Goal: Task Accomplishment & Management: Manage account settings

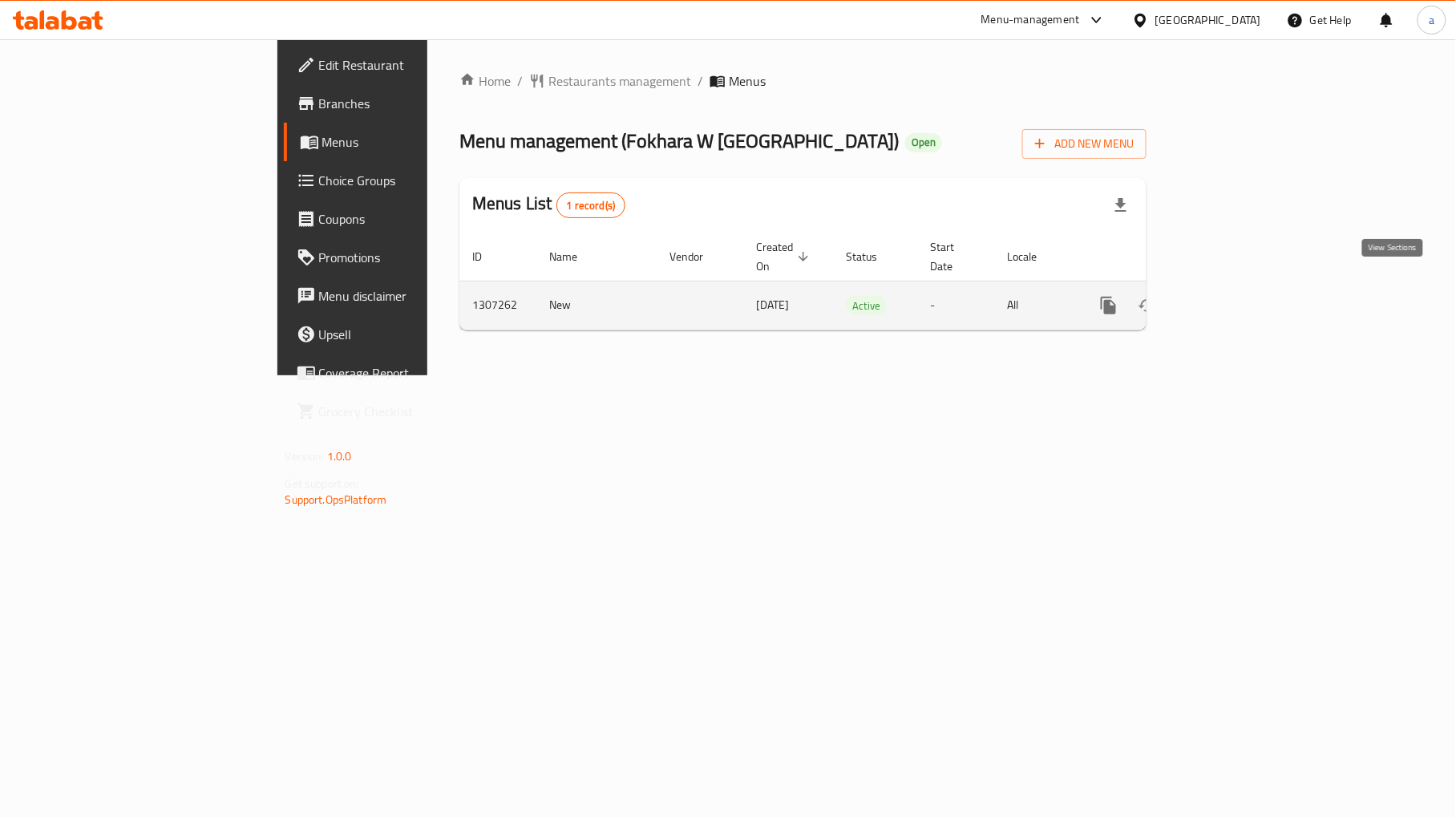
click at [1234, 296] on icon "enhanced table" at bounding box center [1223, 306] width 19 height 19
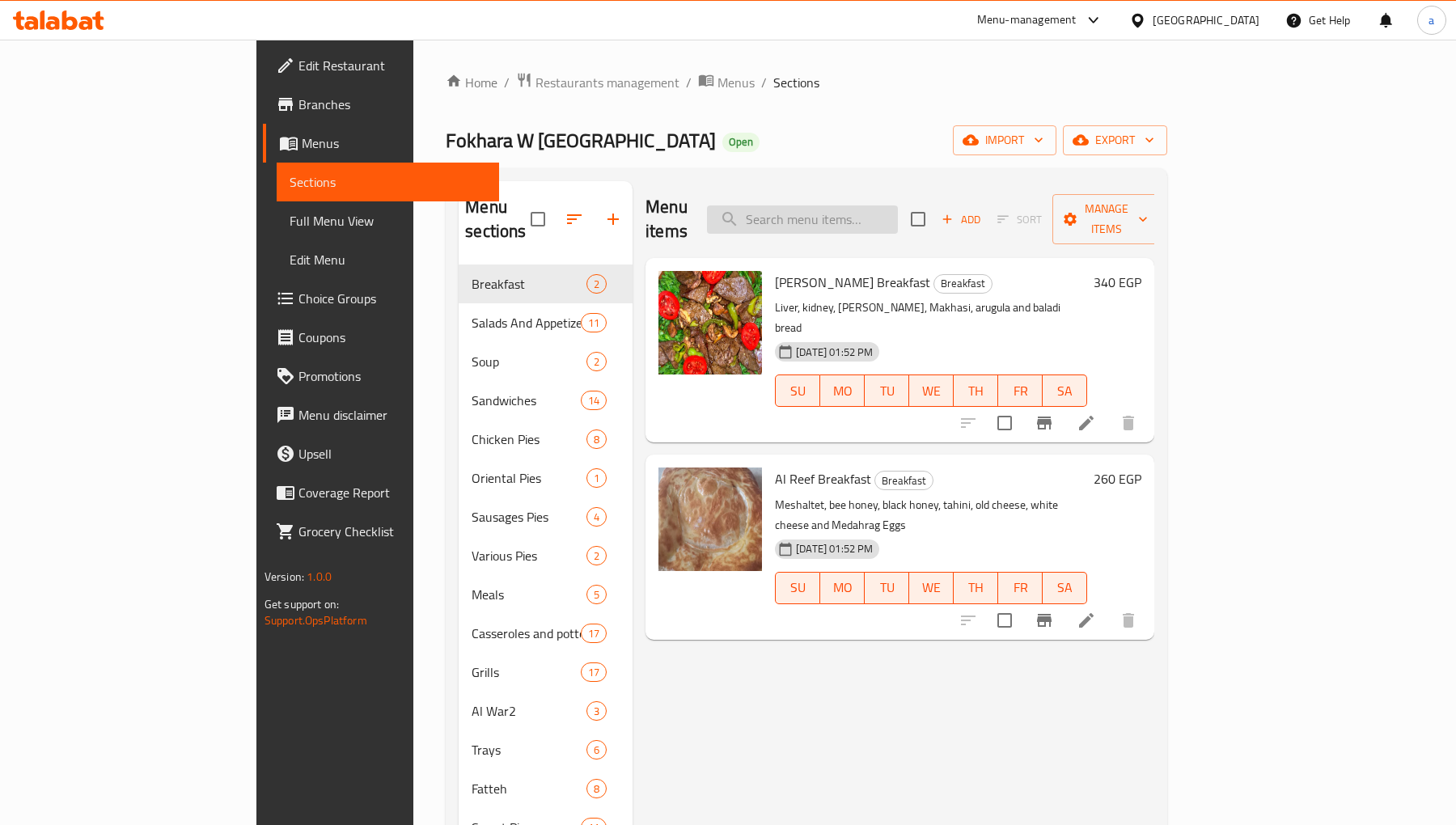
click at [897, 206] on input "search" at bounding box center [802, 220] width 191 height 28
paste input "Molokhia Casserole"
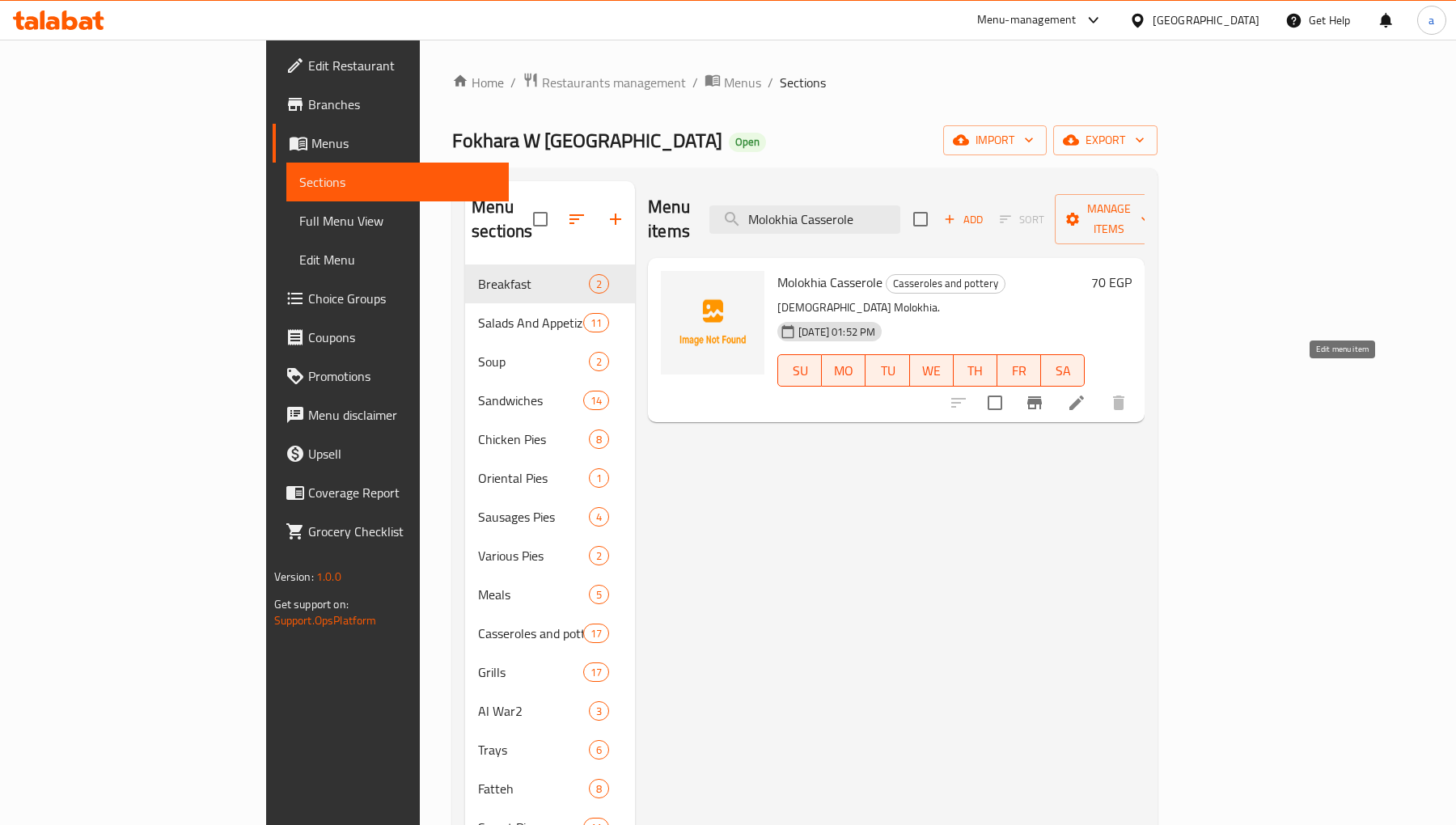
type input "Molokhia Casserole"
click at [1084, 396] on icon at bounding box center [1076, 403] width 15 height 15
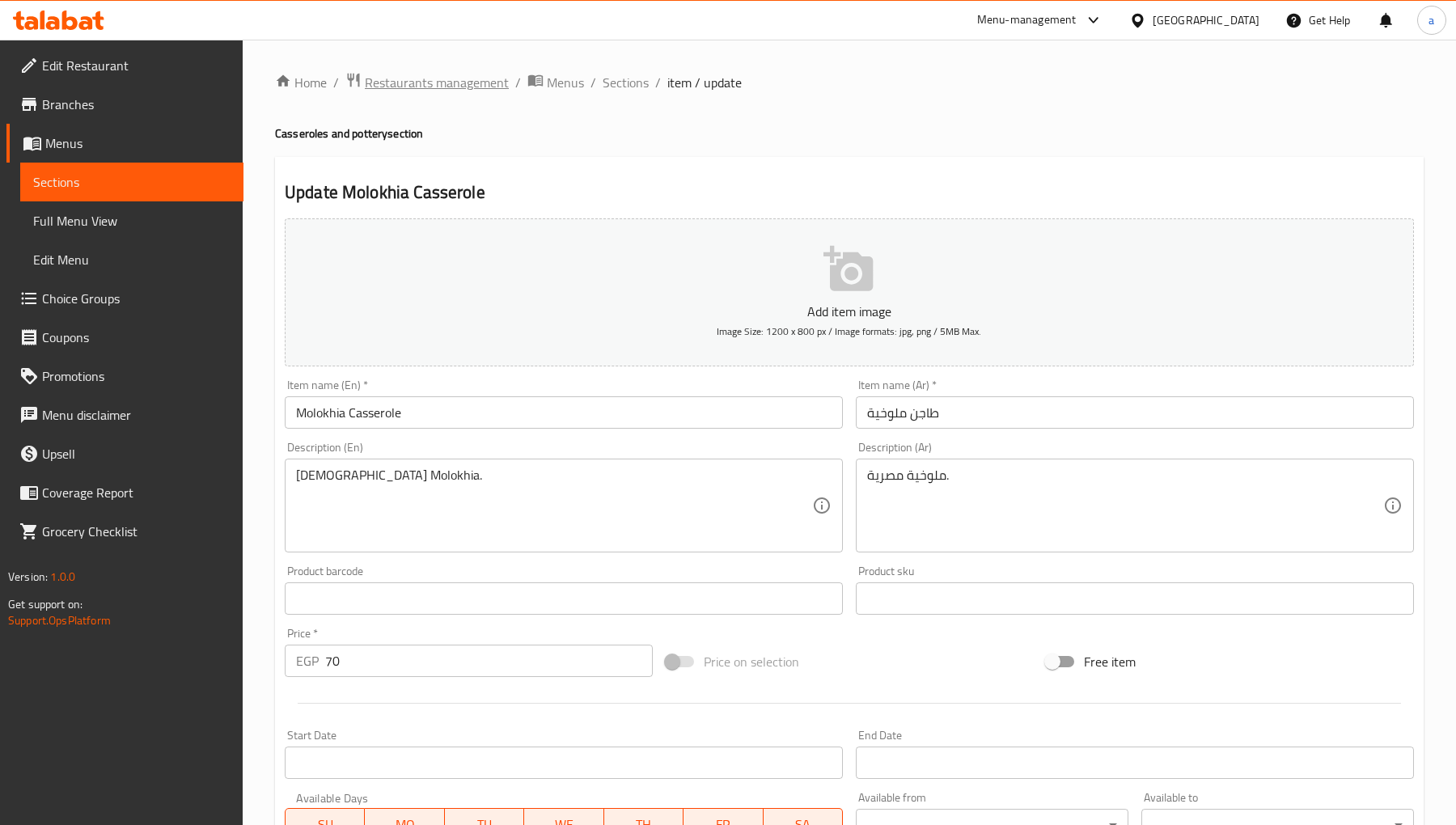
click at [425, 83] on span "Restaurants management" at bounding box center [437, 82] width 144 height 20
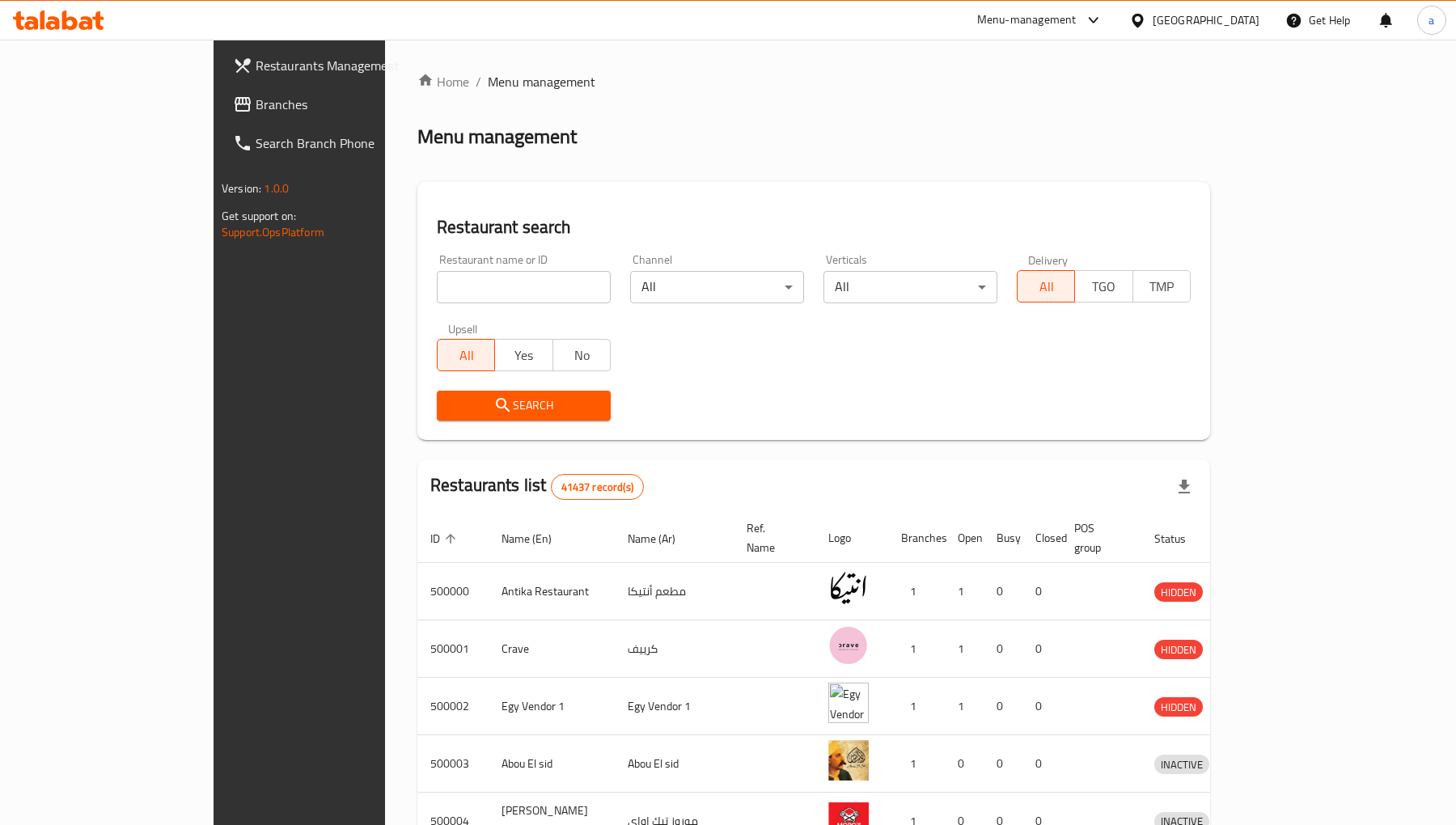
click at [256, 110] on span "Branches" at bounding box center [350, 104] width 188 height 20
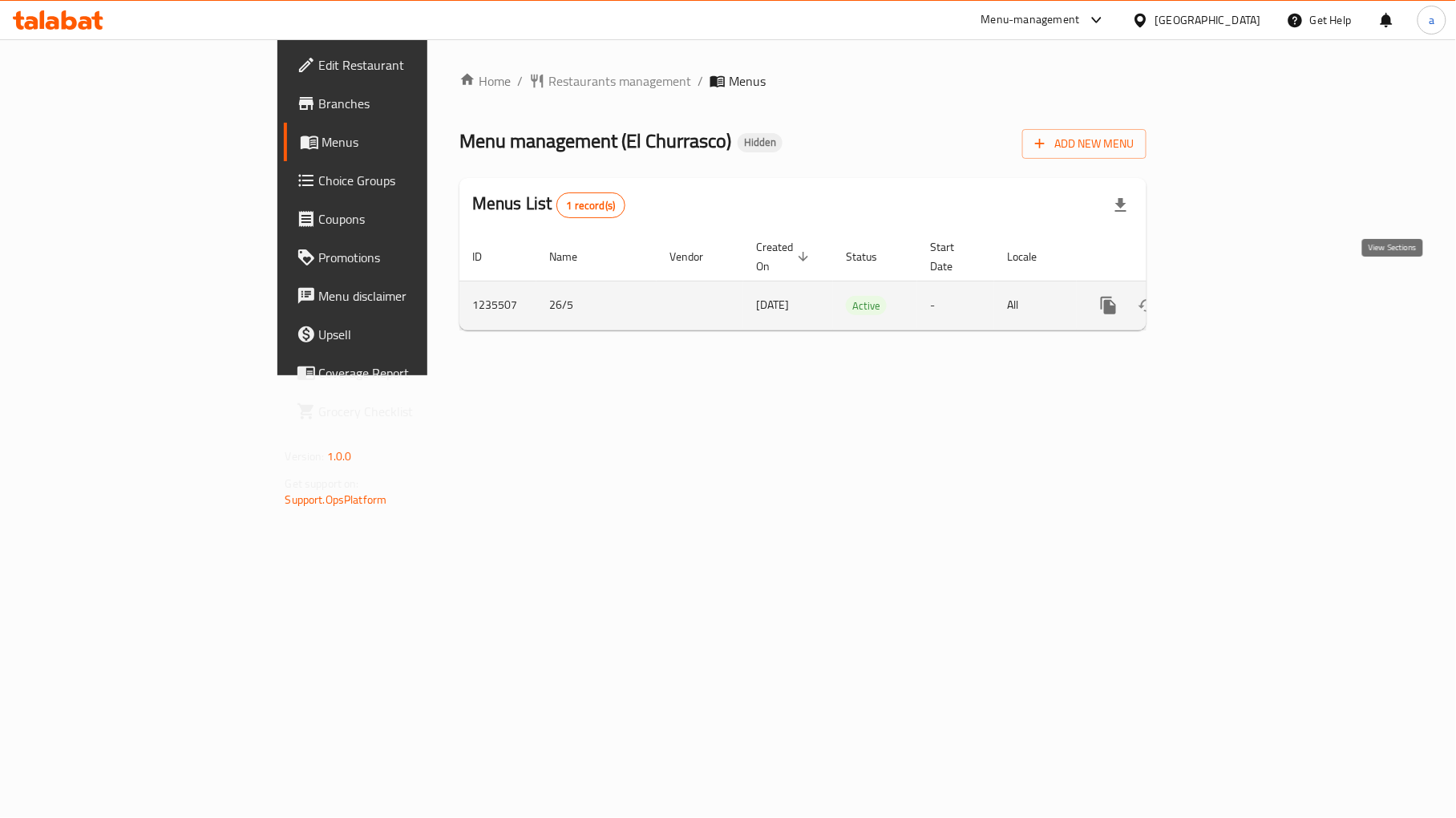
click at [1243, 286] on link "enhanced table" at bounding box center [1224, 306] width 39 height 39
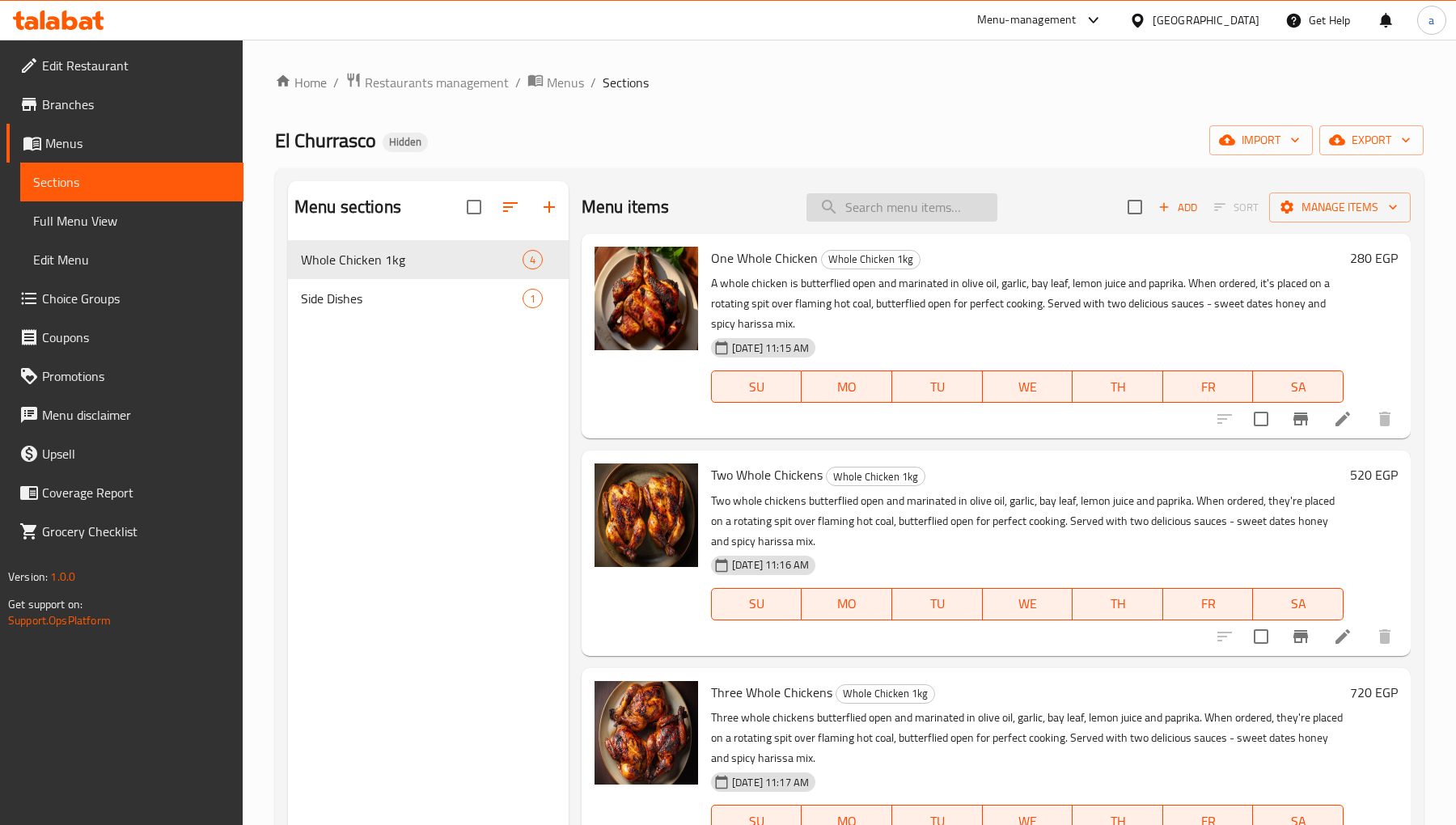
click at [876, 213] on input "search" at bounding box center [901, 208] width 191 height 28
paste input "Fresh Garden Salad"
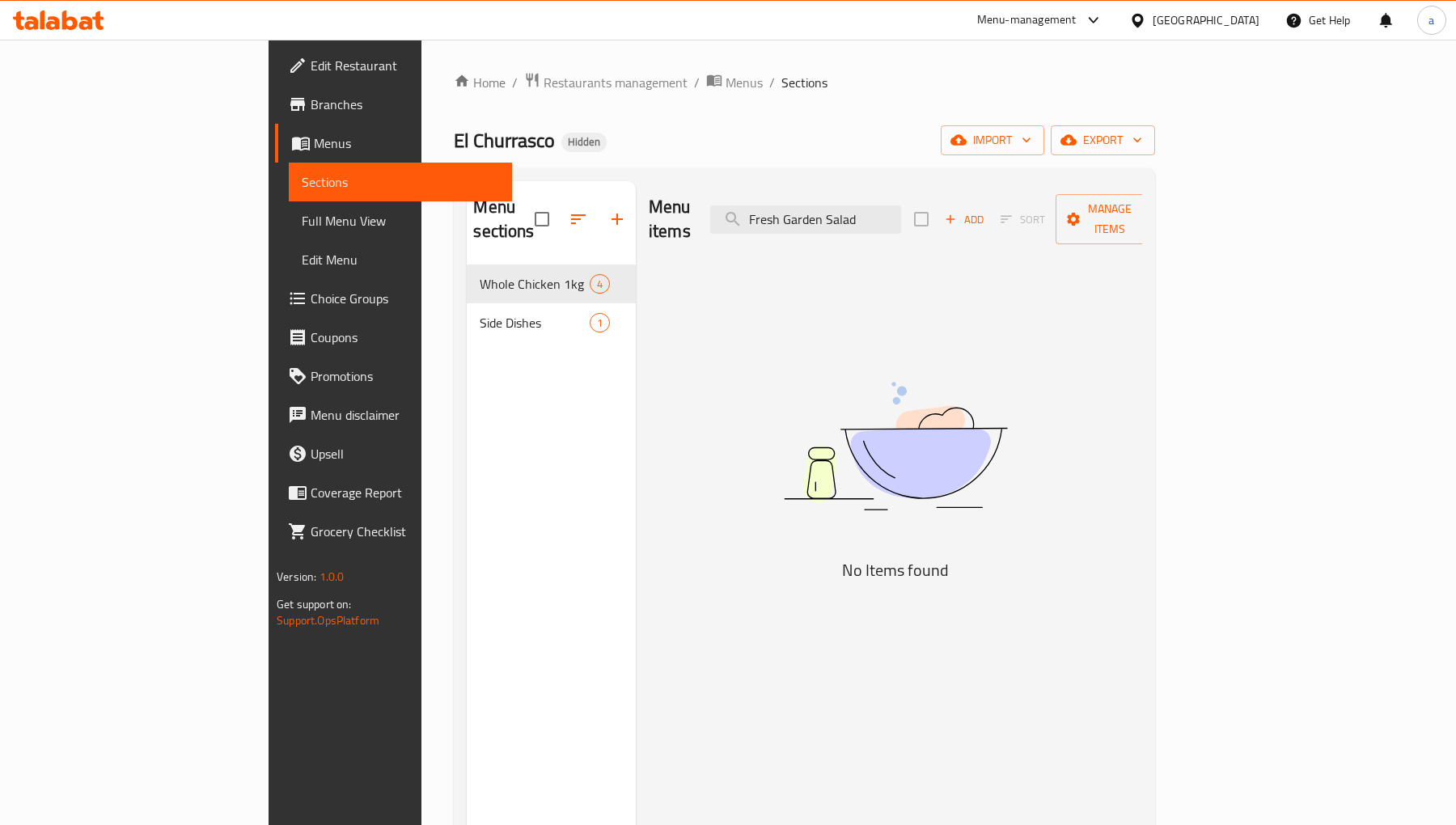
type input "Fresh Garden Salad"
click at [890, 206] on input "Fresh Garden Salad" at bounding box center [805, 220] width 191 height 28
click at [453, 95] on div "Home / Restaurants management / Menus / Sections El Churrasco Hidden import exp…" at bounding box center [803, 545] width 700 height 947
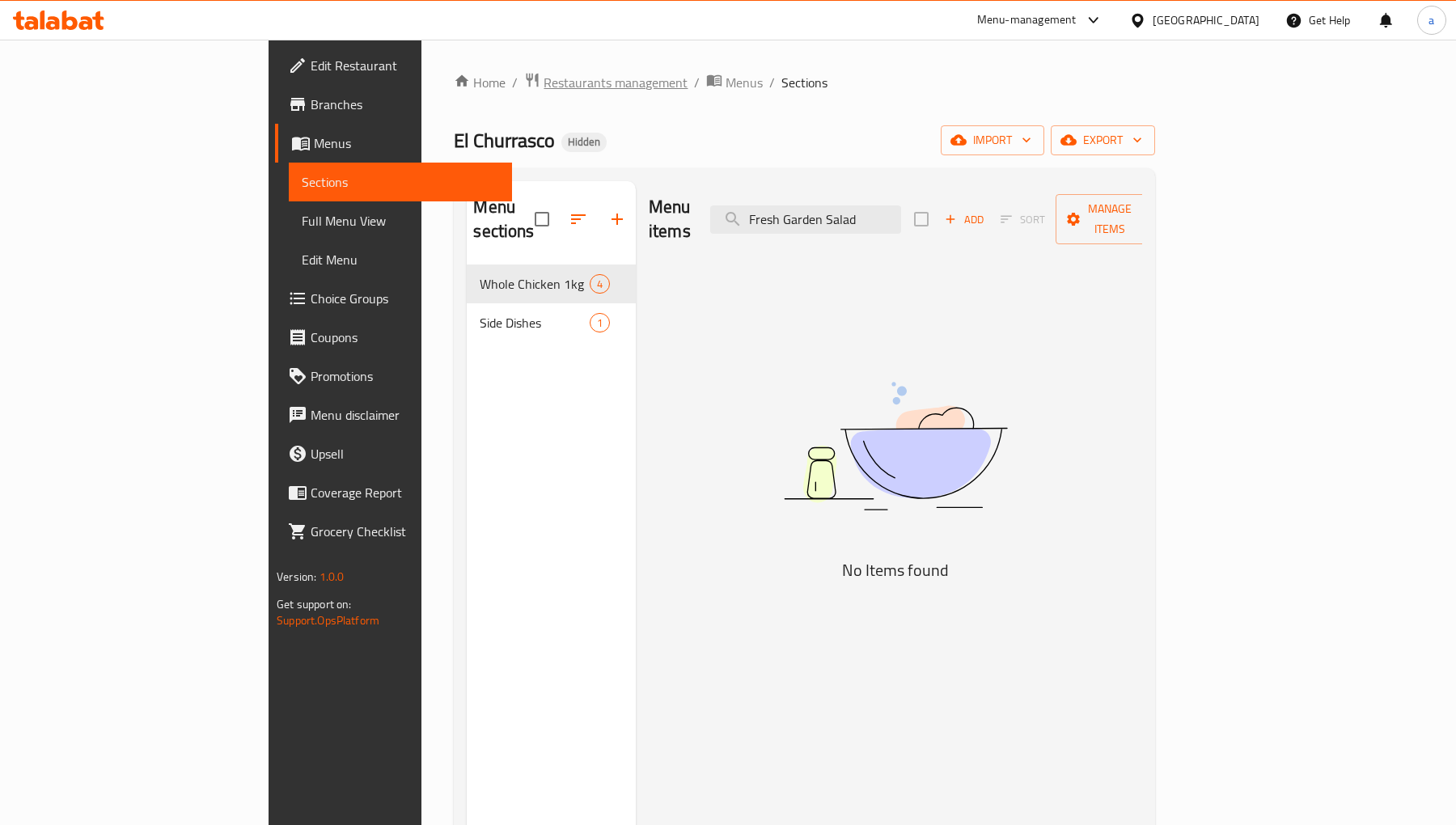
click at [544, 83] on span "Restaurants management" at bounding box center [615, 82] width 144 height 20
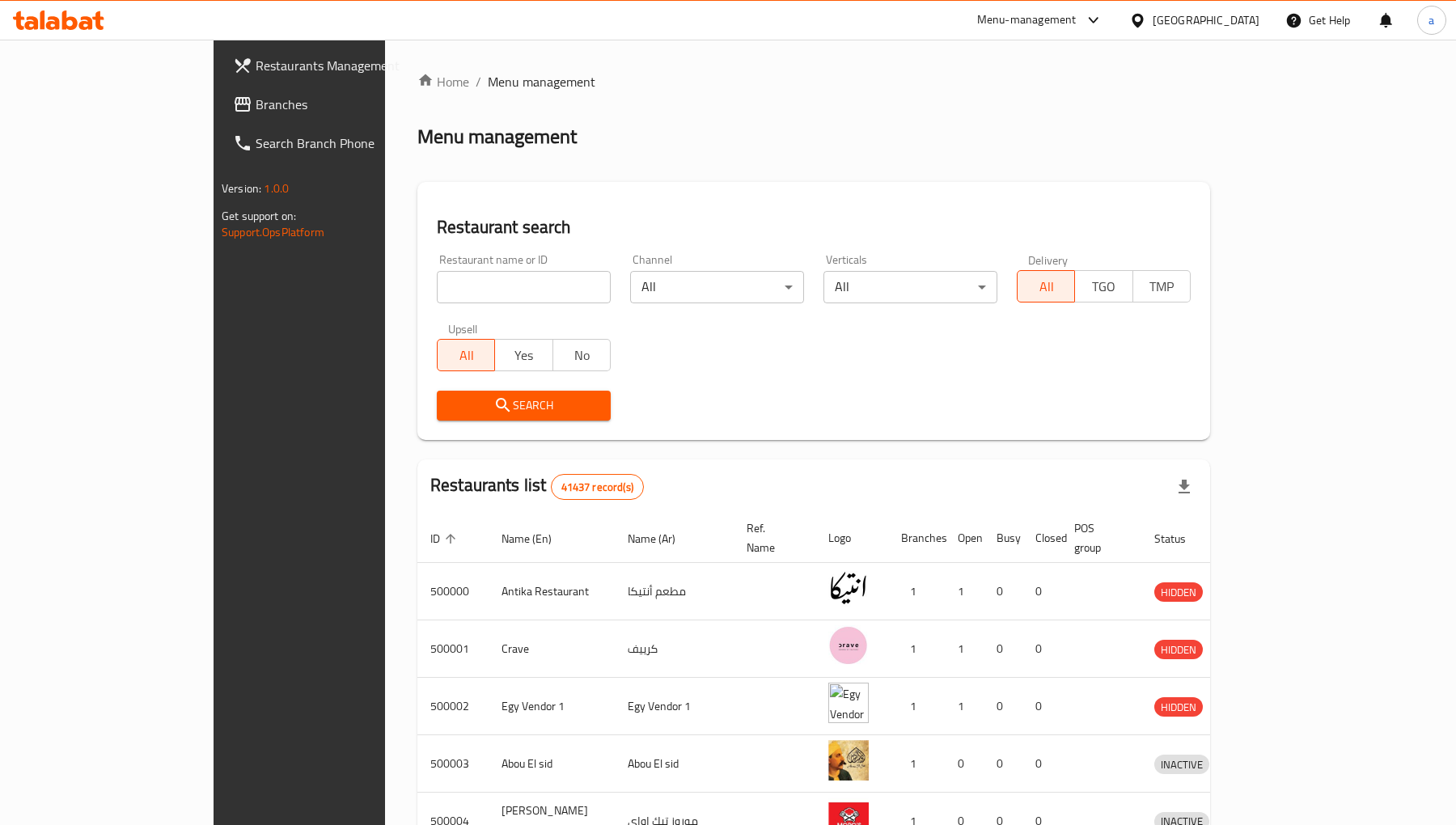
click at [220, 115] on link "Branches" at bounding box center [338, 104] width 237 height 39
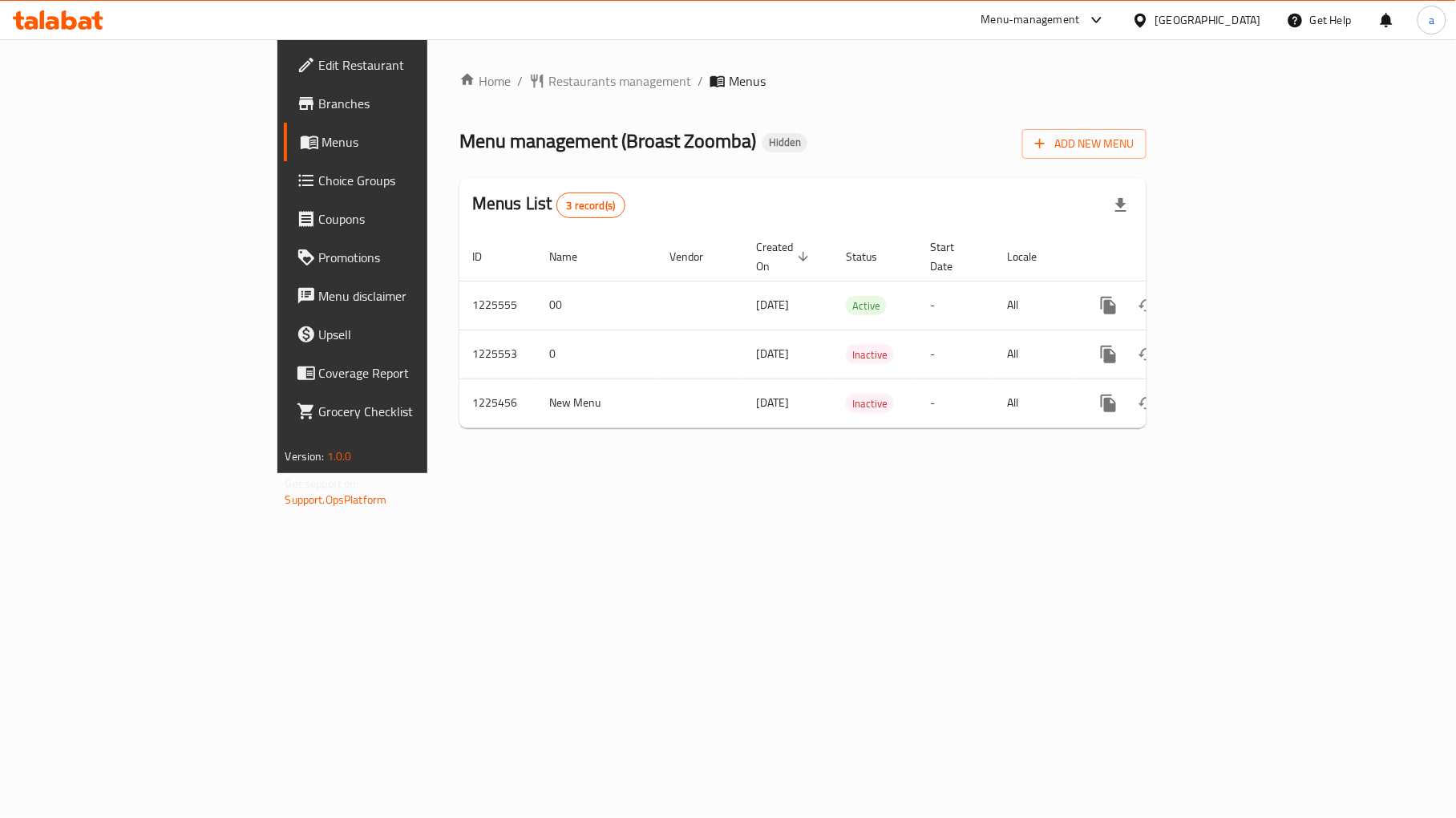
click at [319, 187] on span "Choice Groups" at bounding box center [413, 180] width 188 height 19
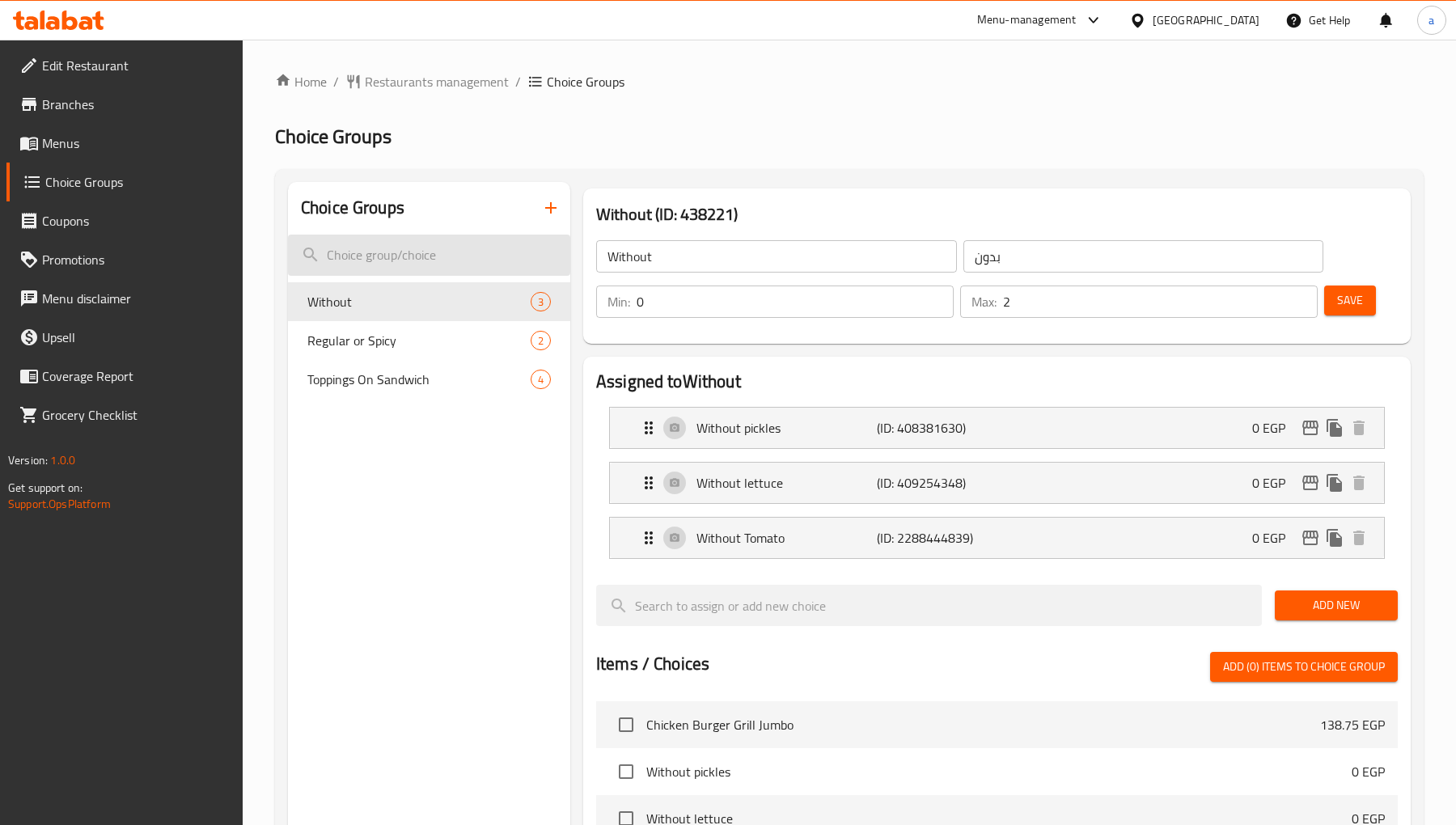
click at [370, 249] on input "search" at bounding box center [428, 255] width 282 height 41
paste input "Toppings On Sandwich"
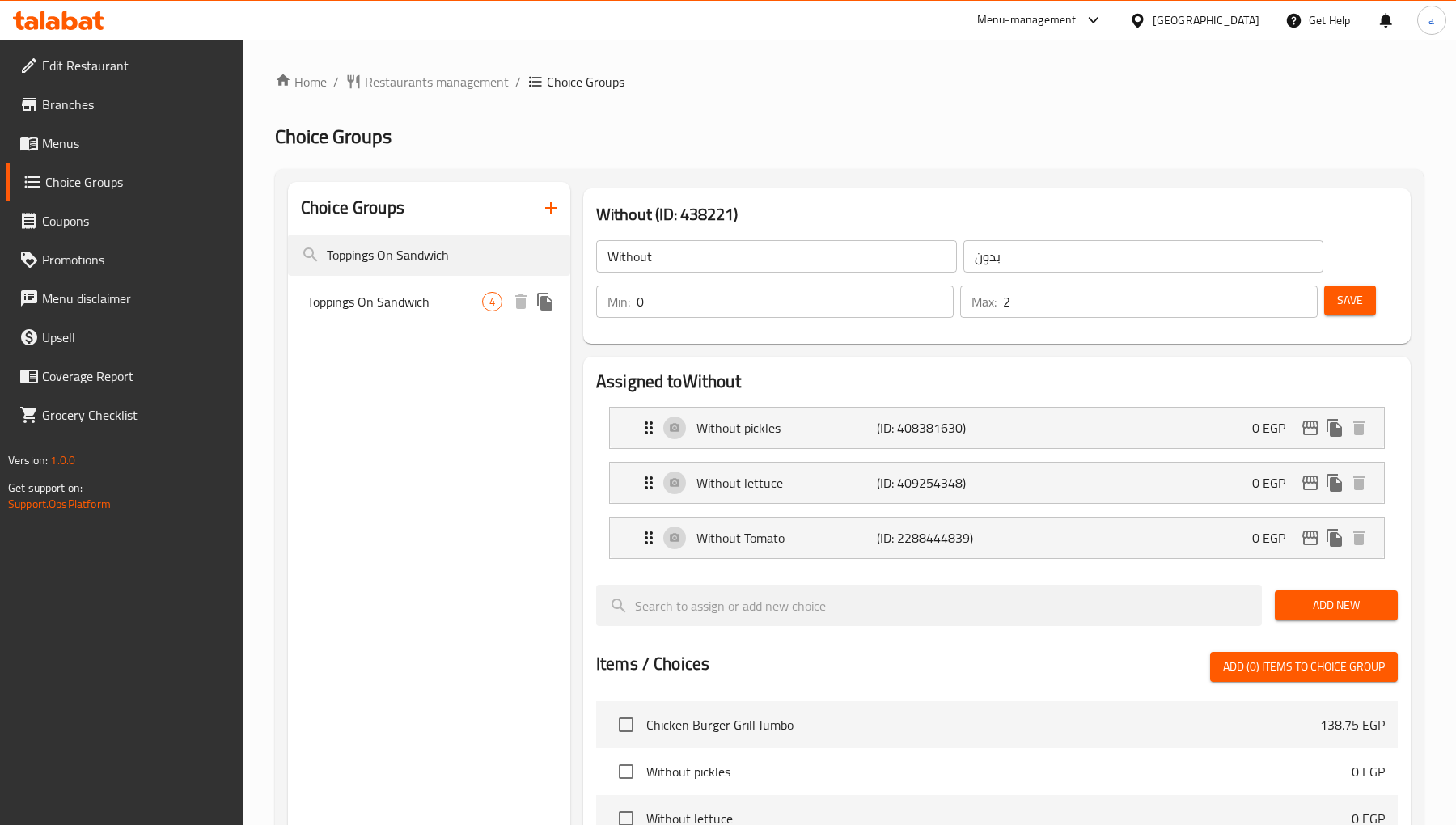
type input "Toppings On Sandwich"
click at [490, 316] on div "Toppings On Sandwich 4" at bounding box center [428, 302] width 282 height 39
type input "Toppings On Sandwich"
type input "اضافات على السندوتش"
type input "4"
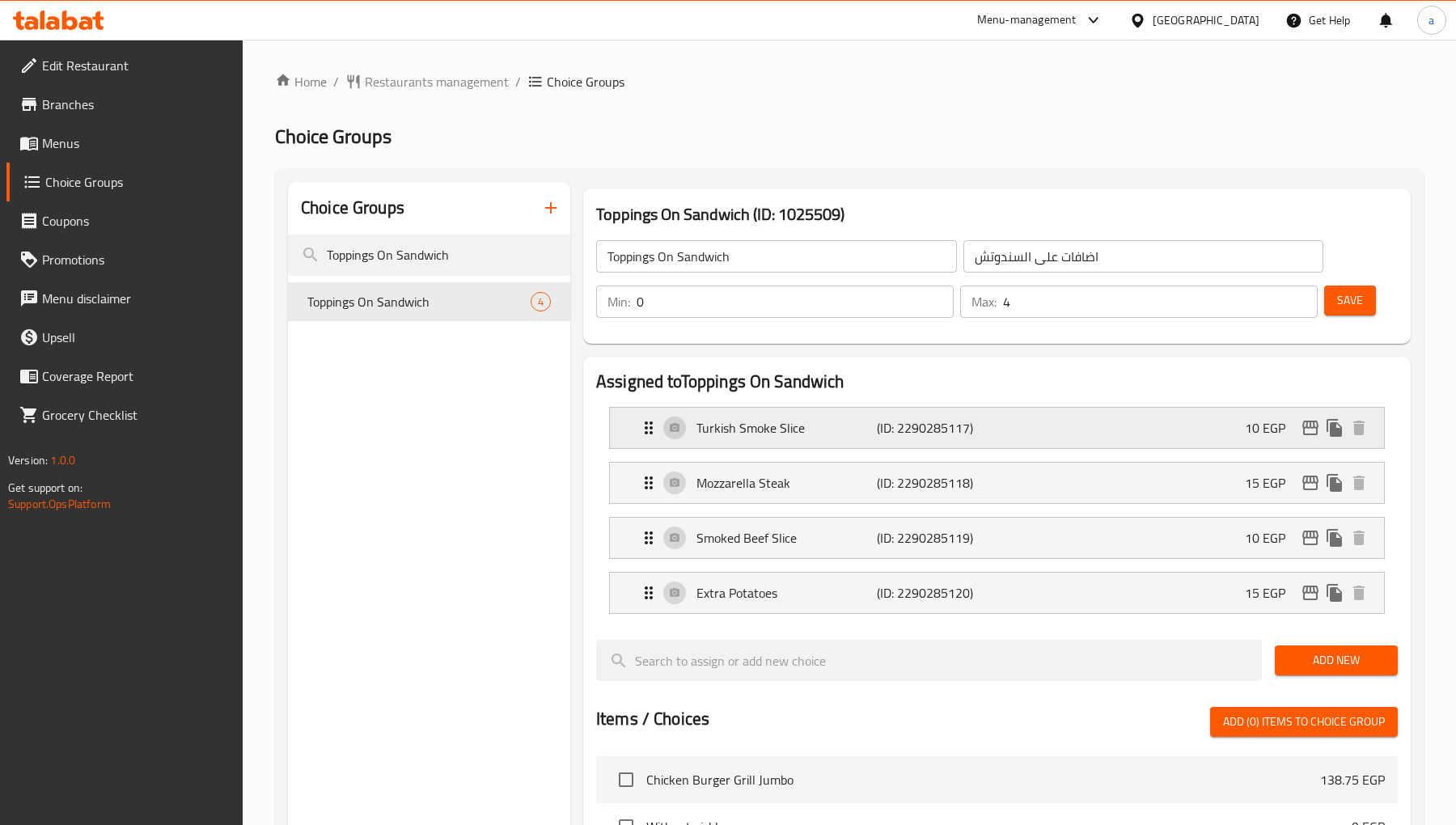
click at [735, 440] on div "Turkish Smoke Slice (ID: 2290285117) 10 EGP" at bounding box center [1001, 427] width 725 height 40
